Goal: Task Accomplishment & Management: Manage account settings

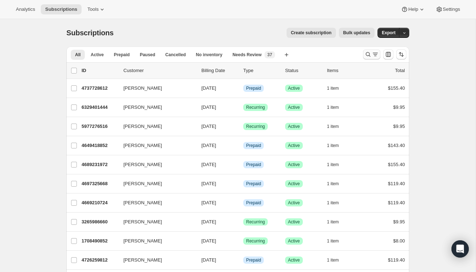
click at [367, 59] on button "Search and filter results" at bounding box center [371, 54] width 17 height 10
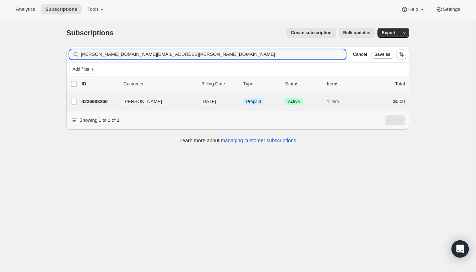
type input "[PERSON_NAME][DOMAIN_NAME][EMAIL_ADDRESS][PERSON_NAME][DOMAIN_NAME]"
click at [379, 107] on div "[PERSON_NAME] 4226908260 [PERSON_NAME] [DATE] Info Prepaid Success Active 1 ite…" at bounding box center [237, 101] width 343 height 19
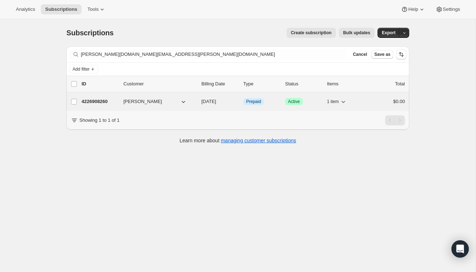
click at [379, 102] on div "$0.00" at bounding box center [387, 101] width 36 height 7
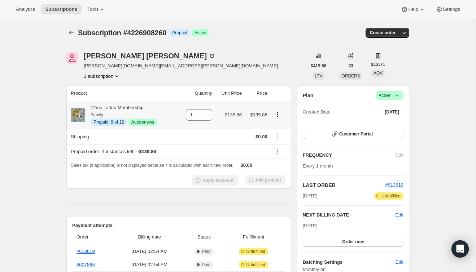
click at [278, 110] on button "Product actions" at bounding box center [278, 114] width 12 height 8
click at [278, 128] on span "Disable Autorenew" at bounding box center [276, 128] width 39 height 5
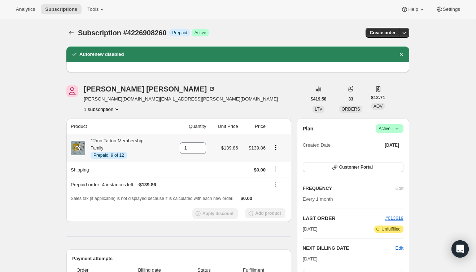
click at [277, 148] on icon "Product actions" at bounding box center [275, 147] width 7 height 7
click at [275, 111] on div "[PERSON_NAME] [PERSON_NAME][DOMAIN_NAME][EMAIL_ADDRESS][PERSON_NAME][DOMAIN_NAM…" at bounding box center [186, 99] width 240 height 27
click at [142, 9] on div "Analytics Subscriptions Tools Help Settings" at bounding box center [238, 9] width 476 height 19
